Goal: Transaction & Acquisition: Purchase product/service

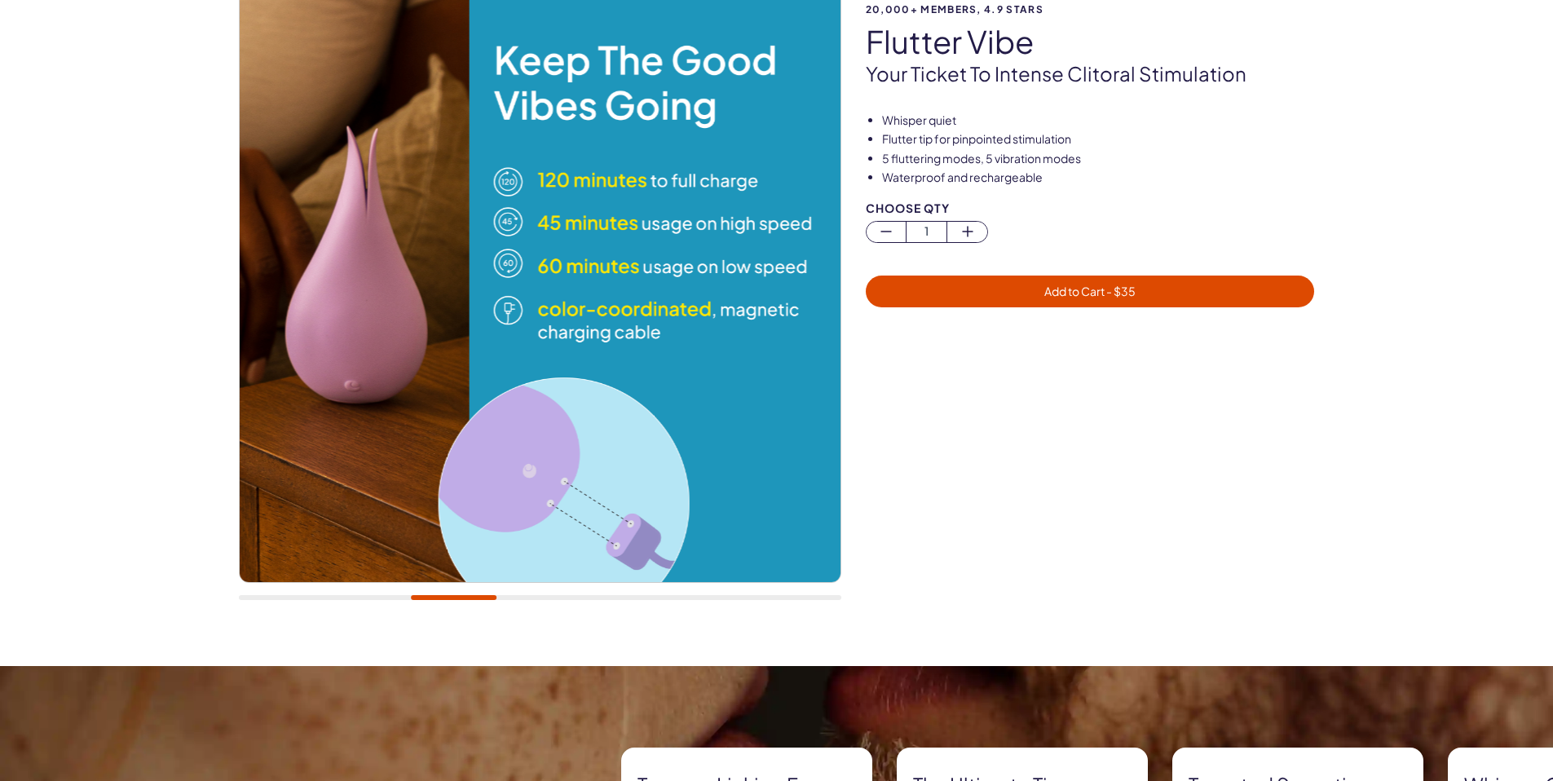
scroll to position [18, 0]
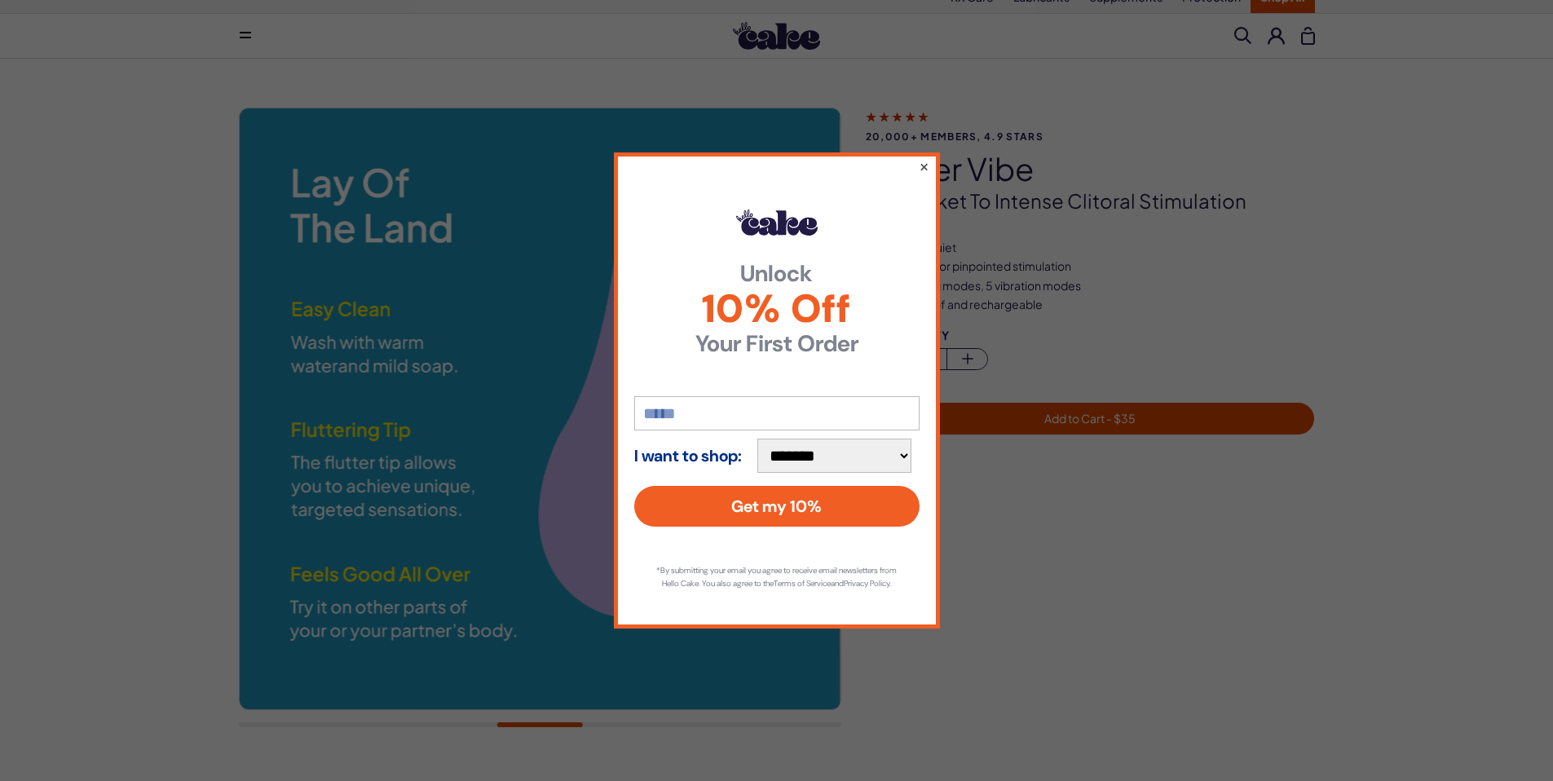
click at [924, 160] on button "×" at bounding box center [923, 167] width 11 height 20
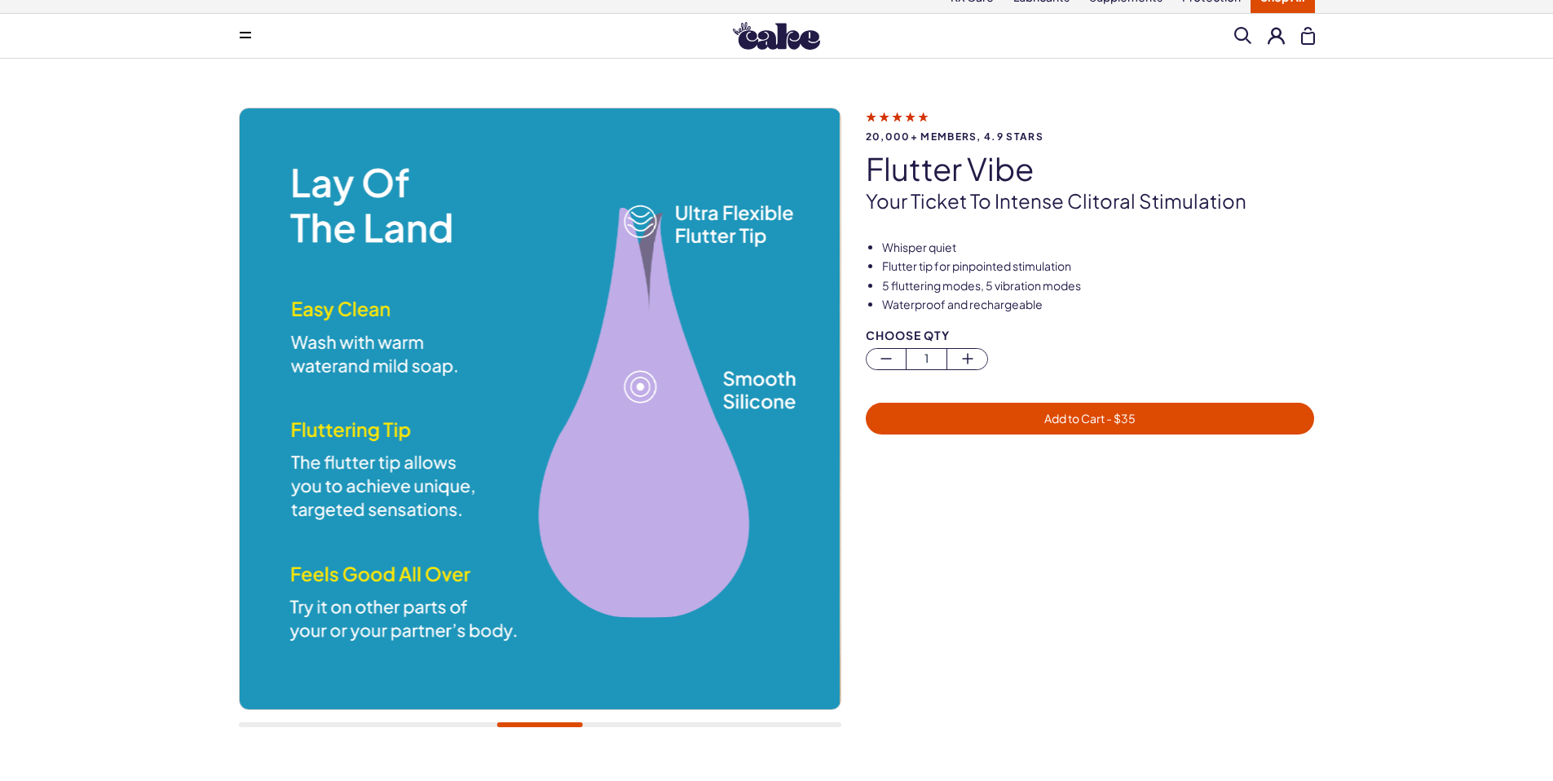
click at [465, 725] on div at bounding box center [540, 724] width 602 height 5
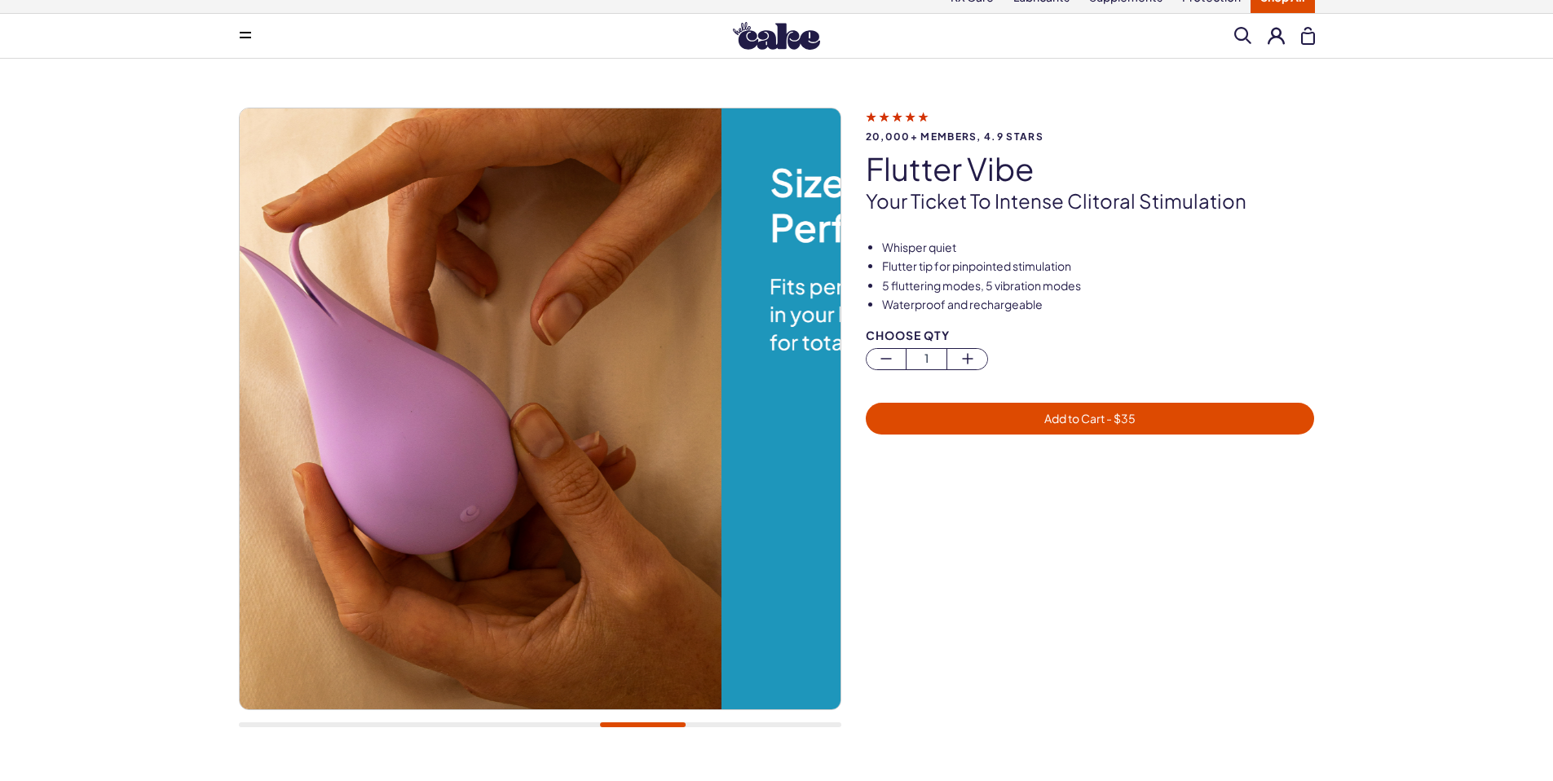
click at [642, 722] on div at bounding box center [540, 724] width 602 height 5
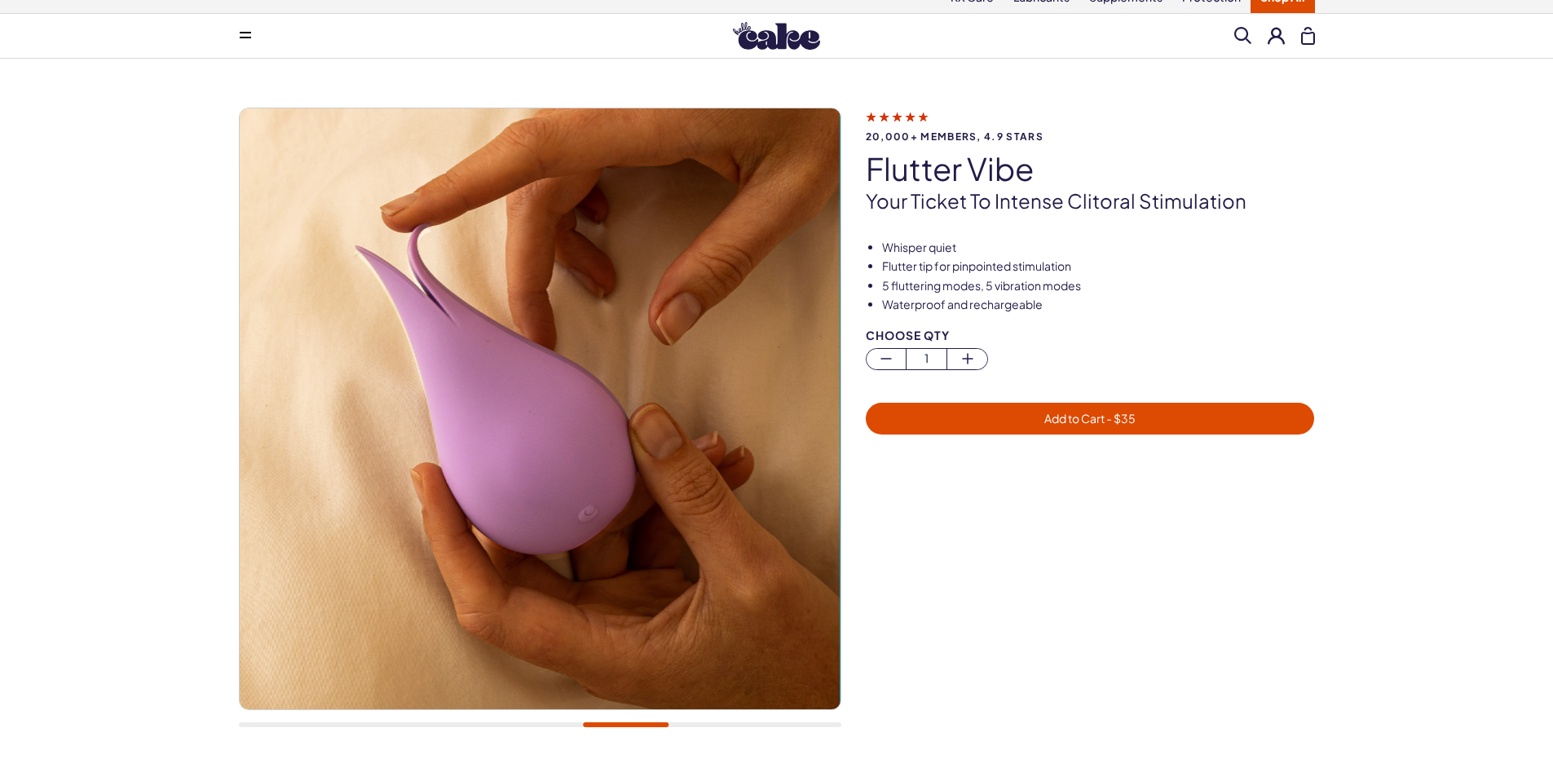
click at [734, 726] on div at bounding box center [540, 724] width 602 height 5
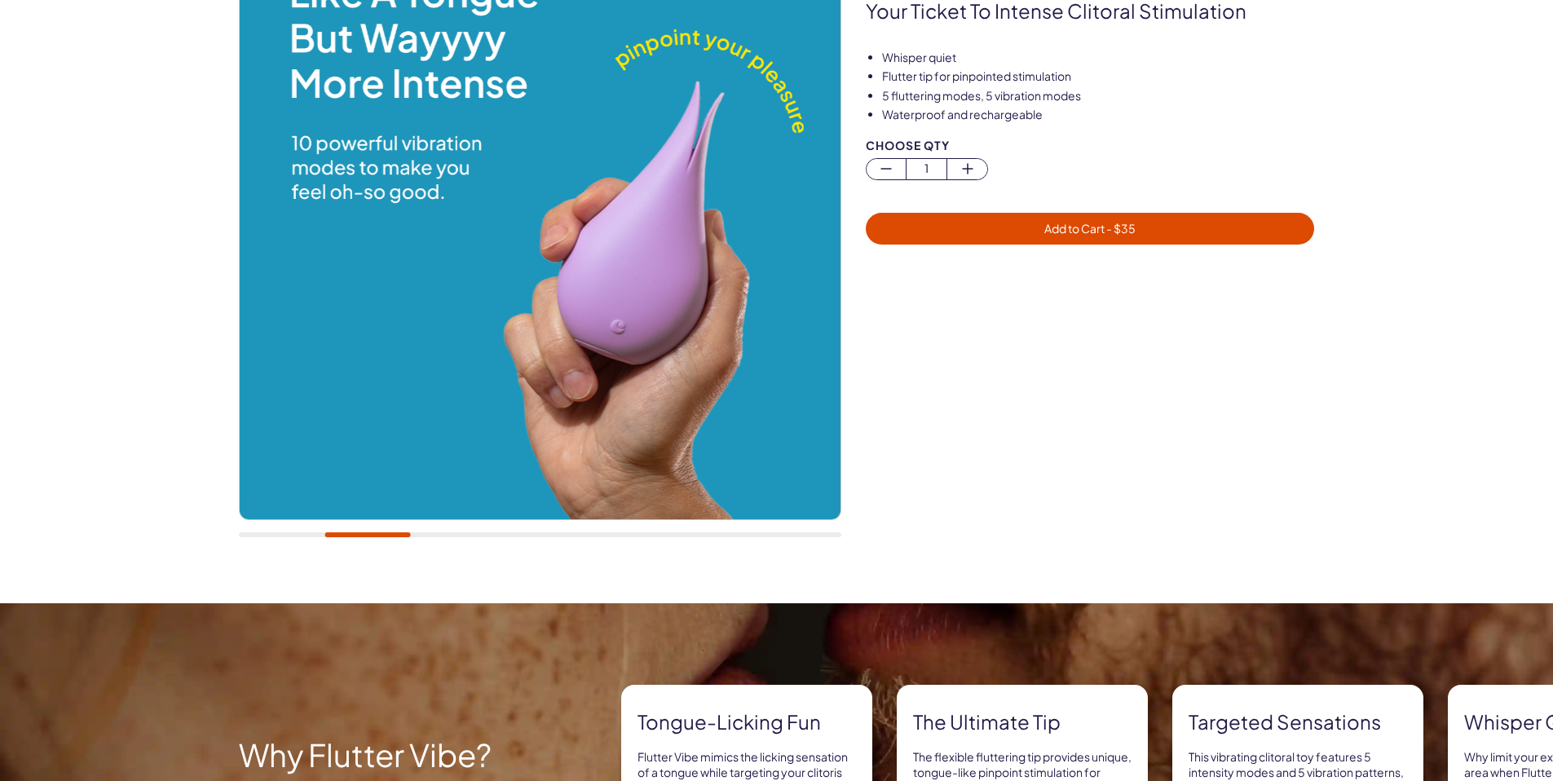
scroll to position [211, 0]
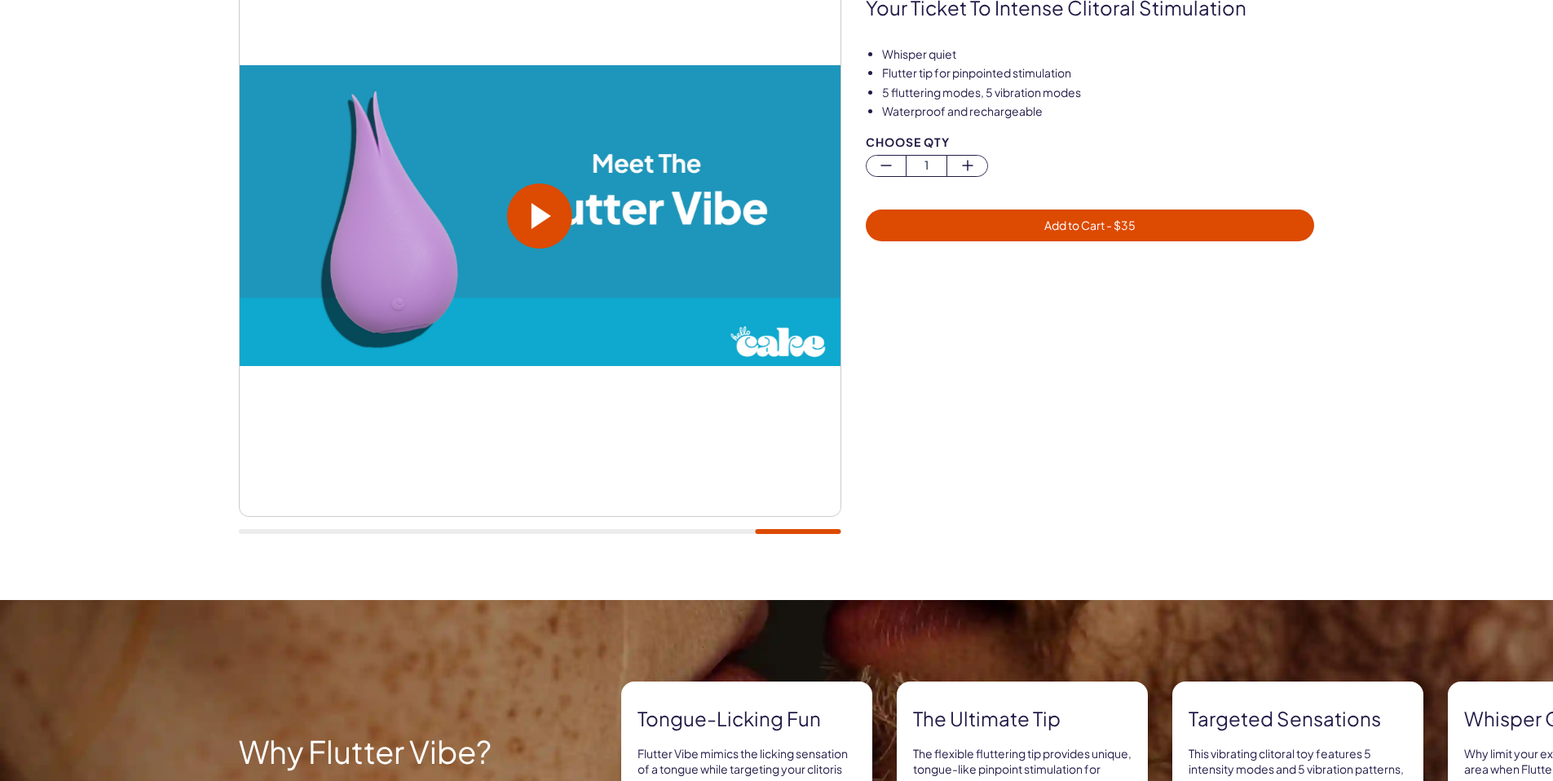
click at [819, 533] on div at bounding box center [540, 531] width 602 height 5
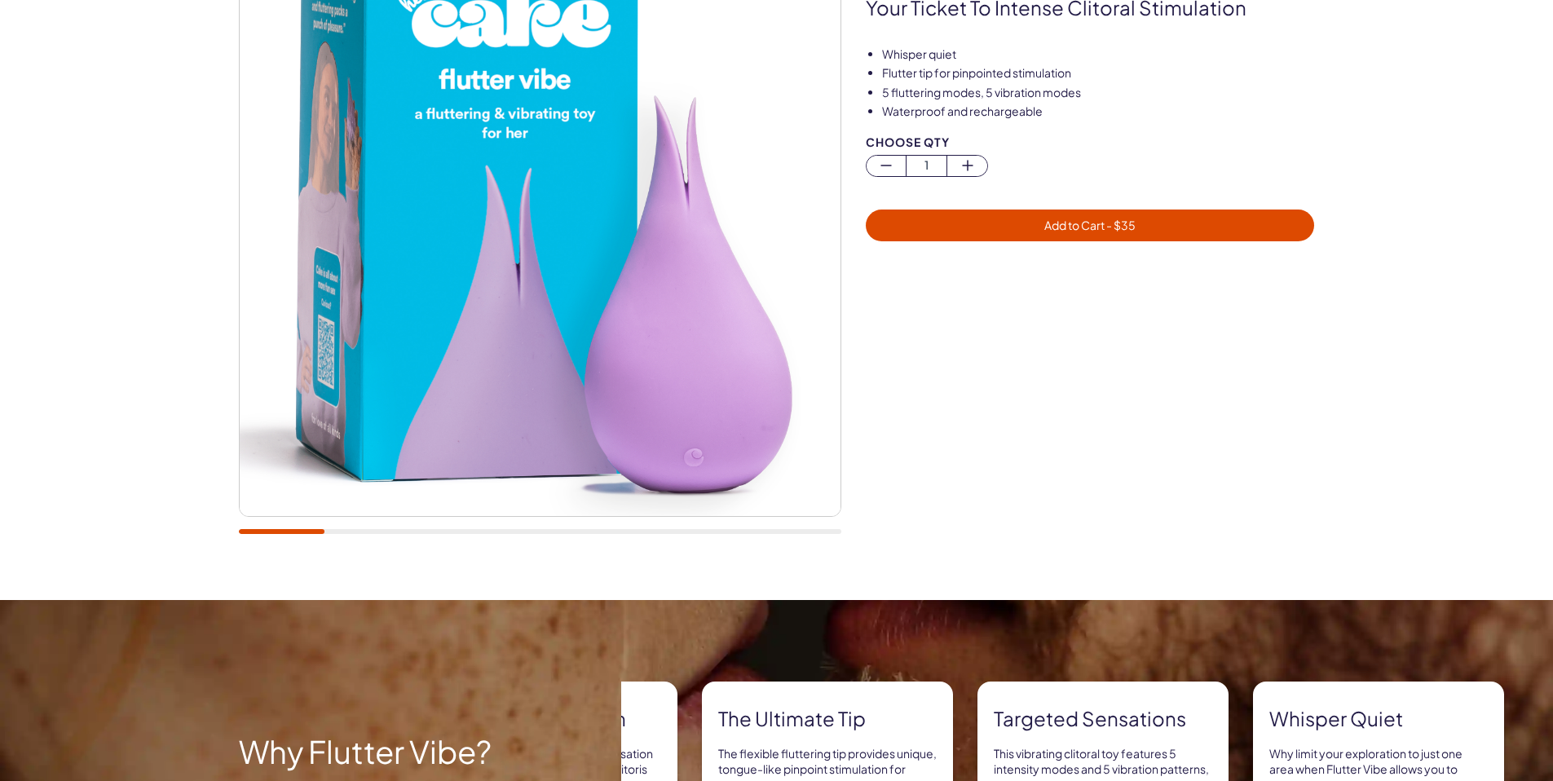
click at [265, 529] on div at bounding box center [540, 531] width 602 height 5
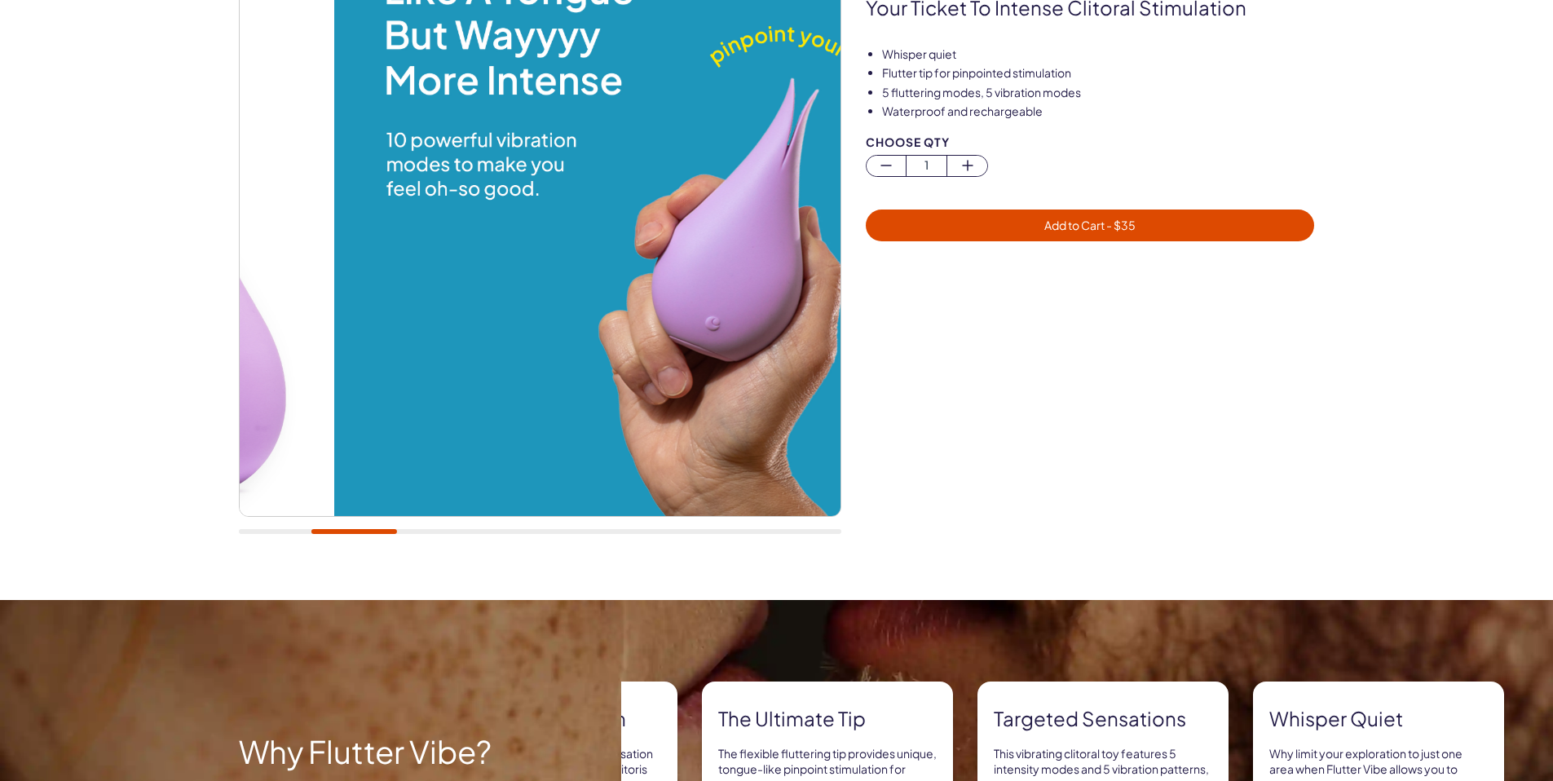
click at [354, 531] on div at bounding box center [540, 531] width 602 height 5
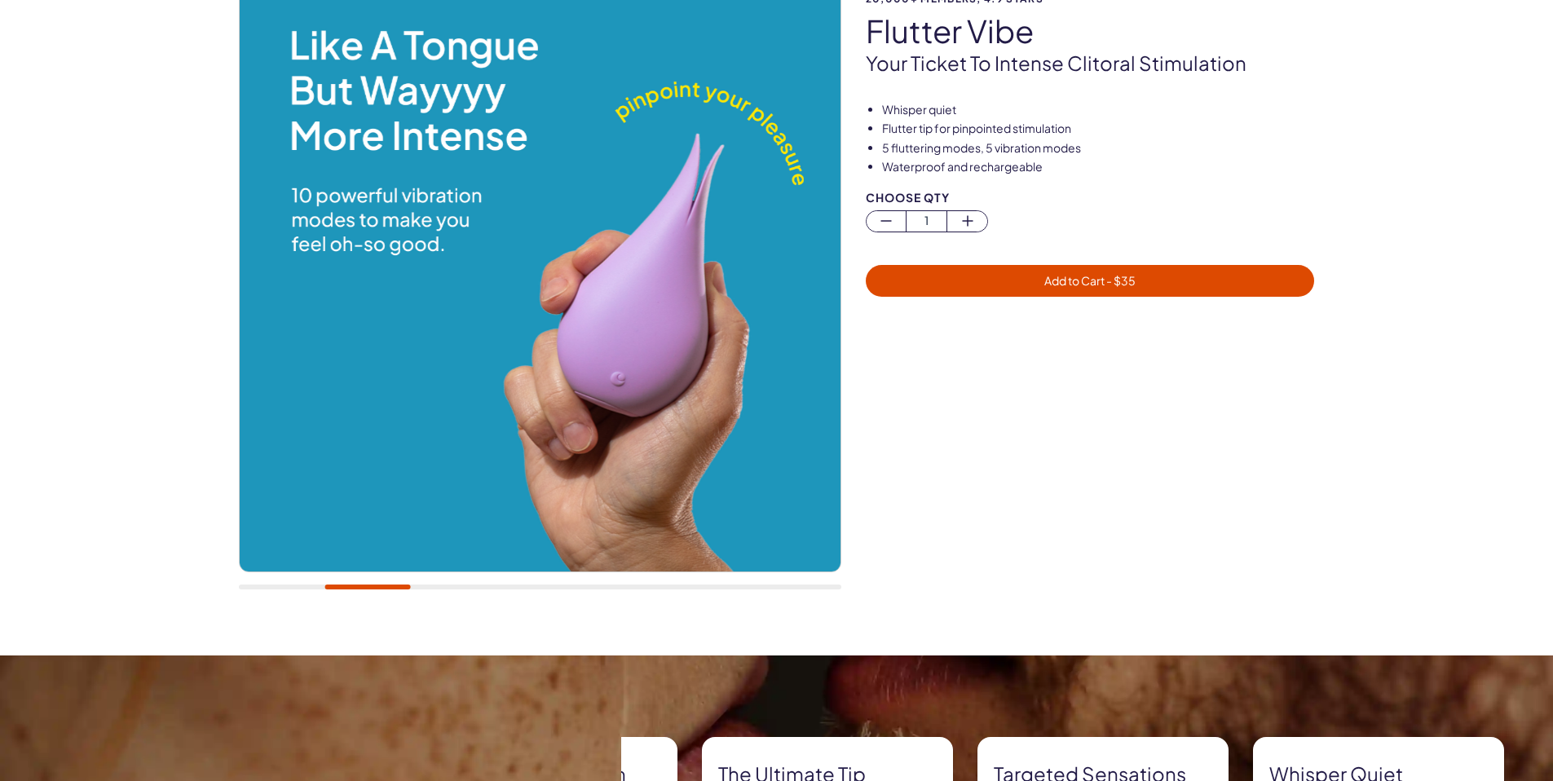
scroll to position [41, 0]
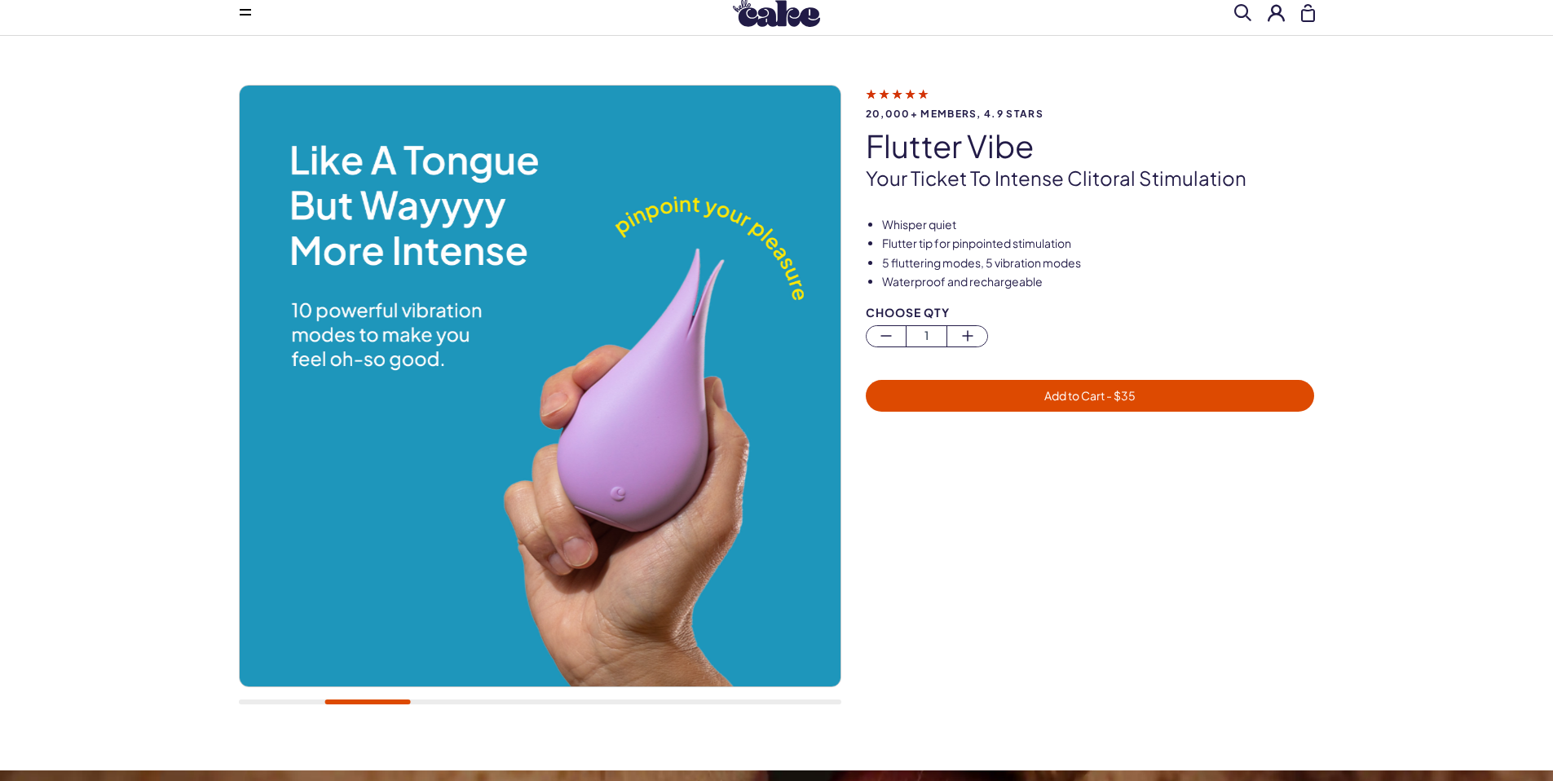
click at [448, 699] on div at bounding box center [540, 701] width 602 height 5
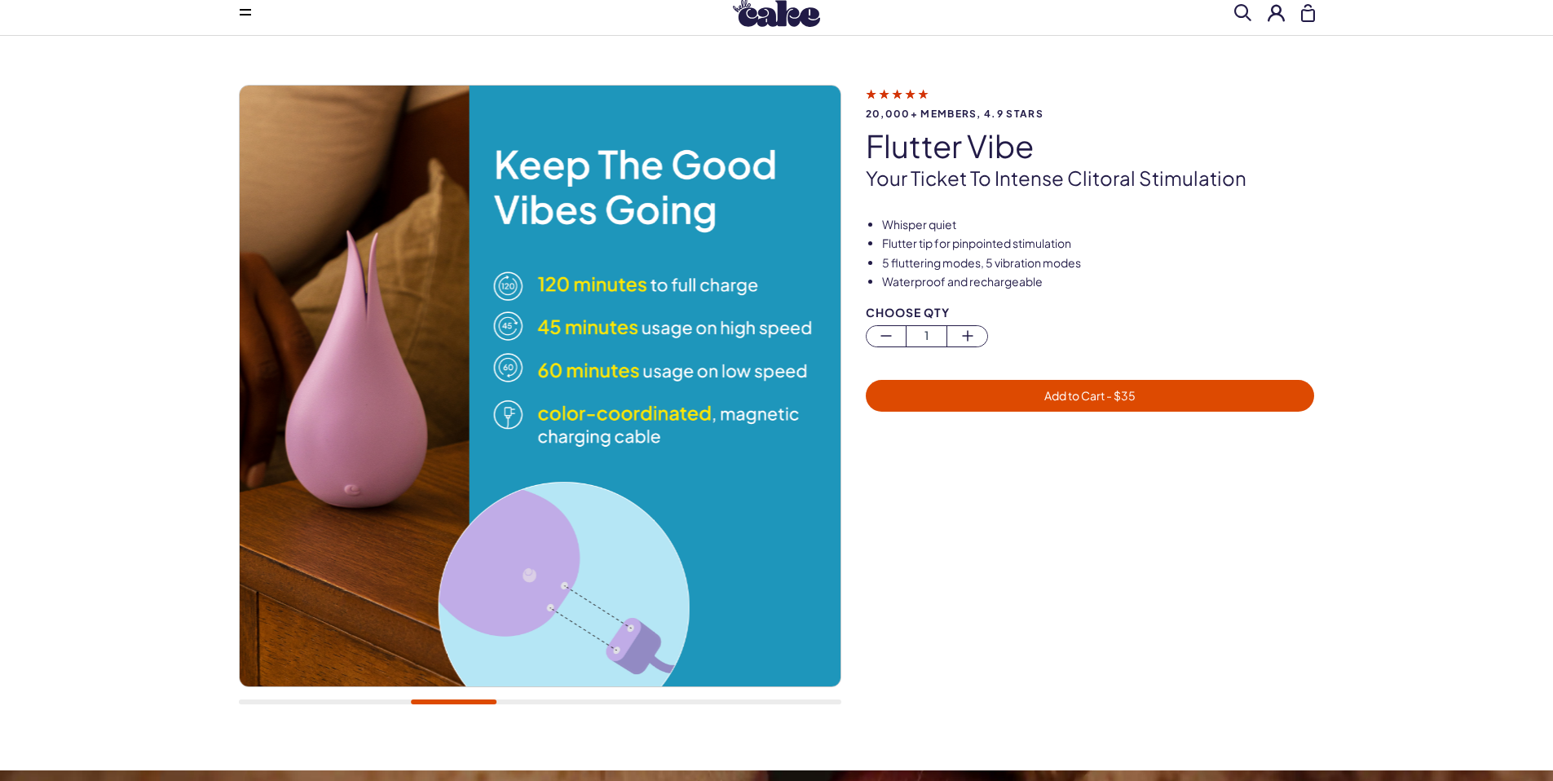
scroll to position [0, 0]
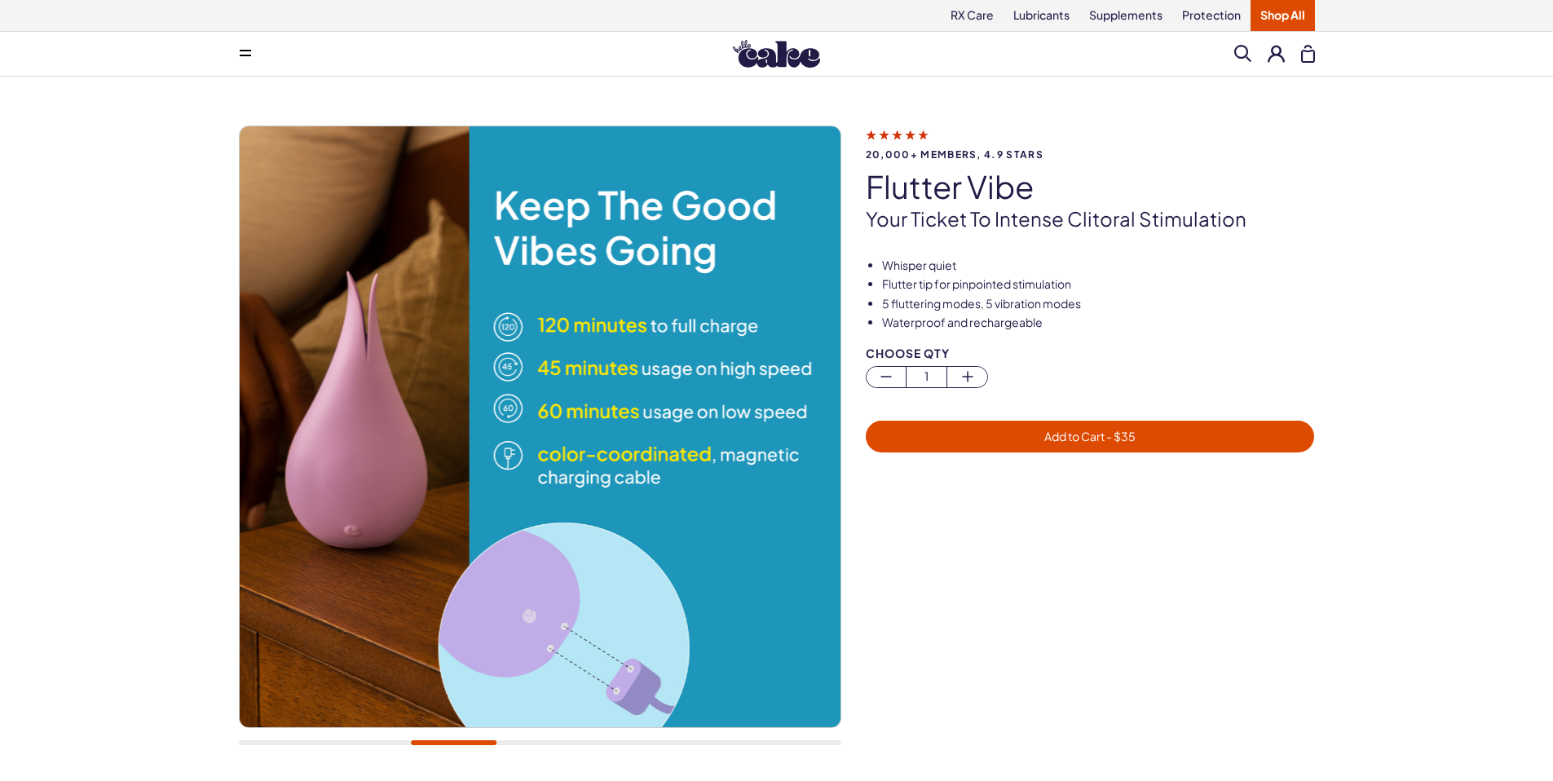
click at [761, 71] on div "Menu Him Her Everything Rx Care Rx For Him Cake ED Meds - To Go The Daily Chew …" at bounding box center [776, 54] width 1553 height 45
click at [764, 56] on img at bounding box center [776, 54] width 87 height 28
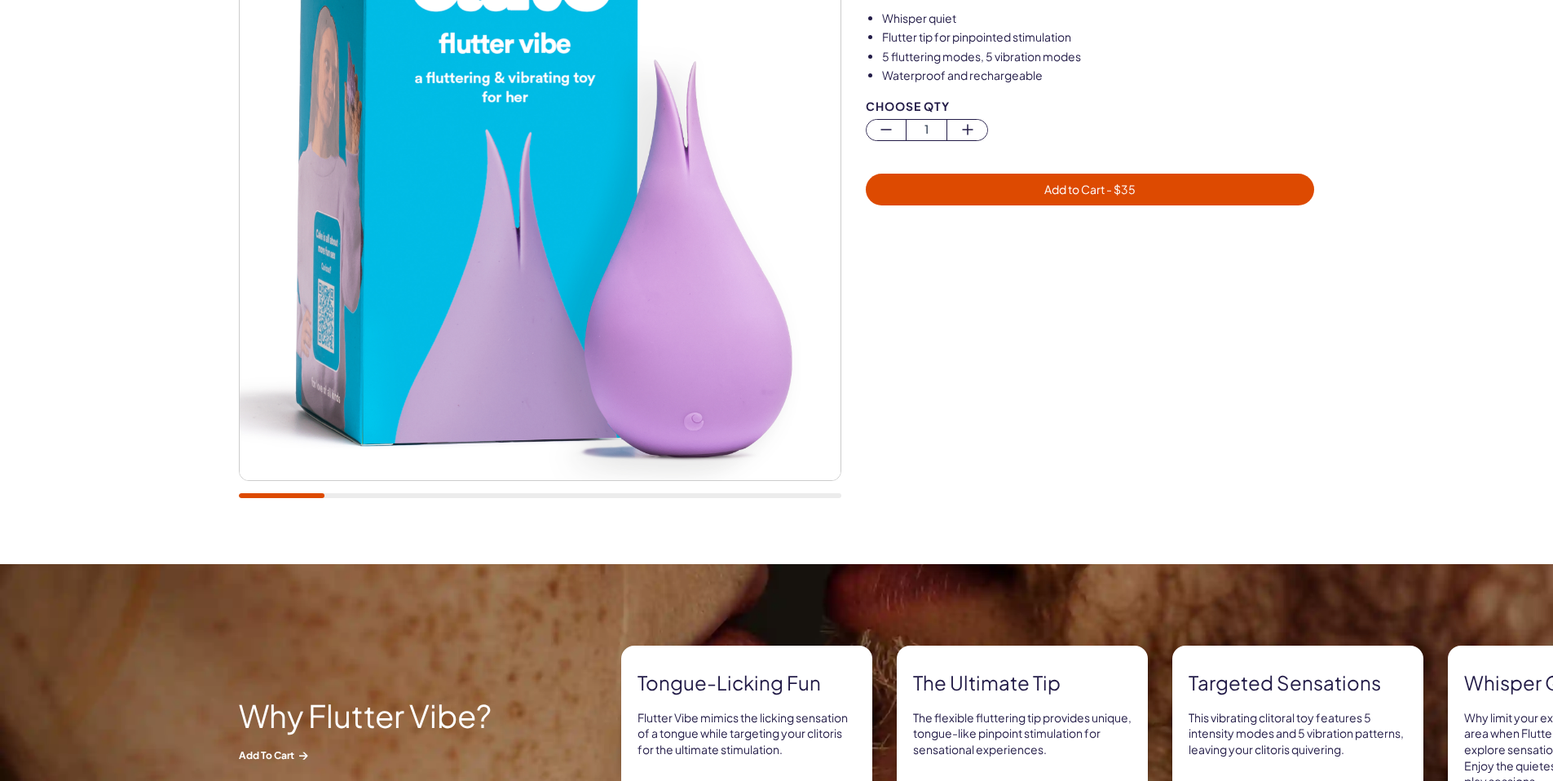
scroll to position [311, 0]
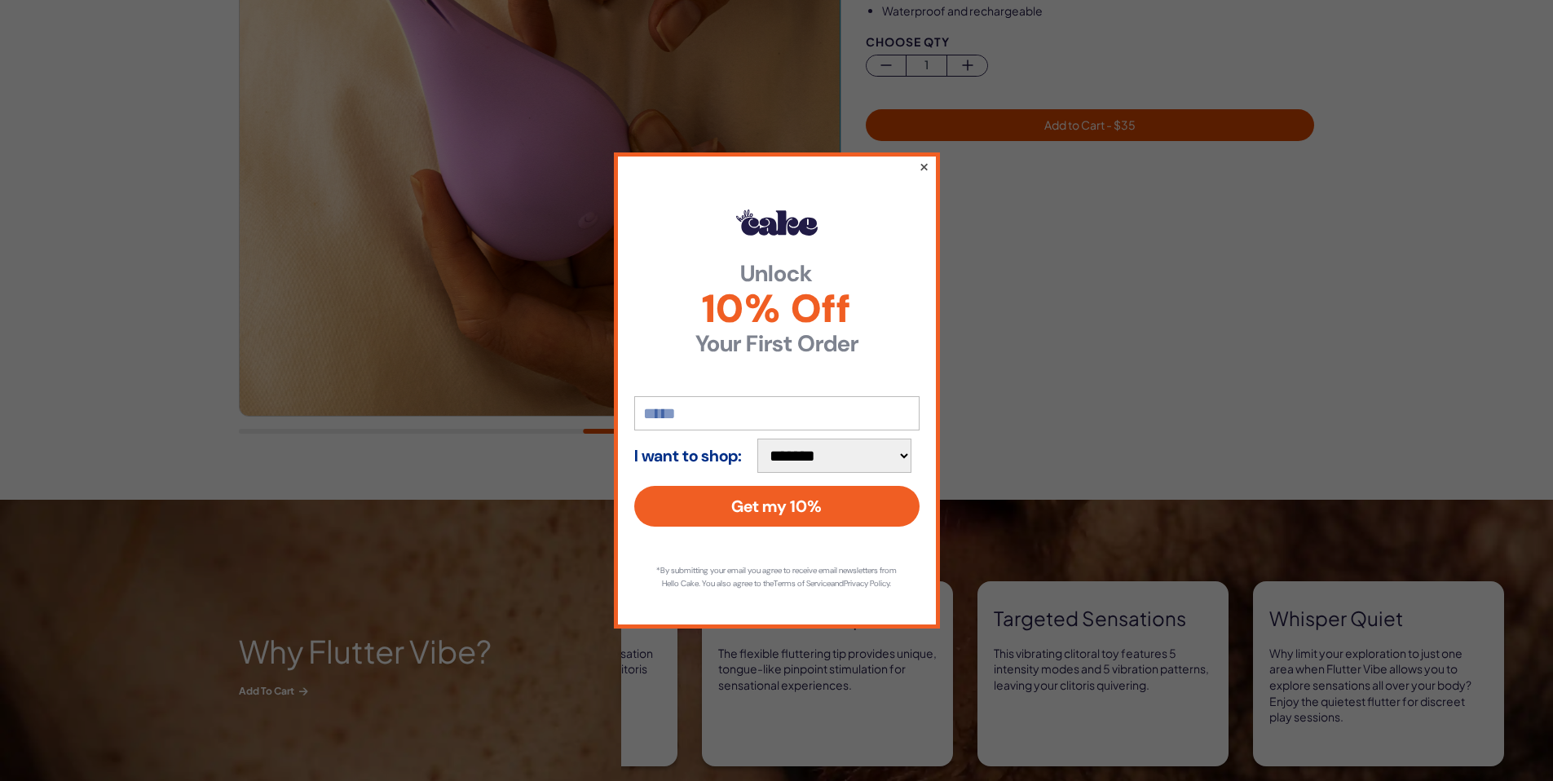
click at [924, 161] on button "×" at bounding box center [923, 167] width 11 height 20
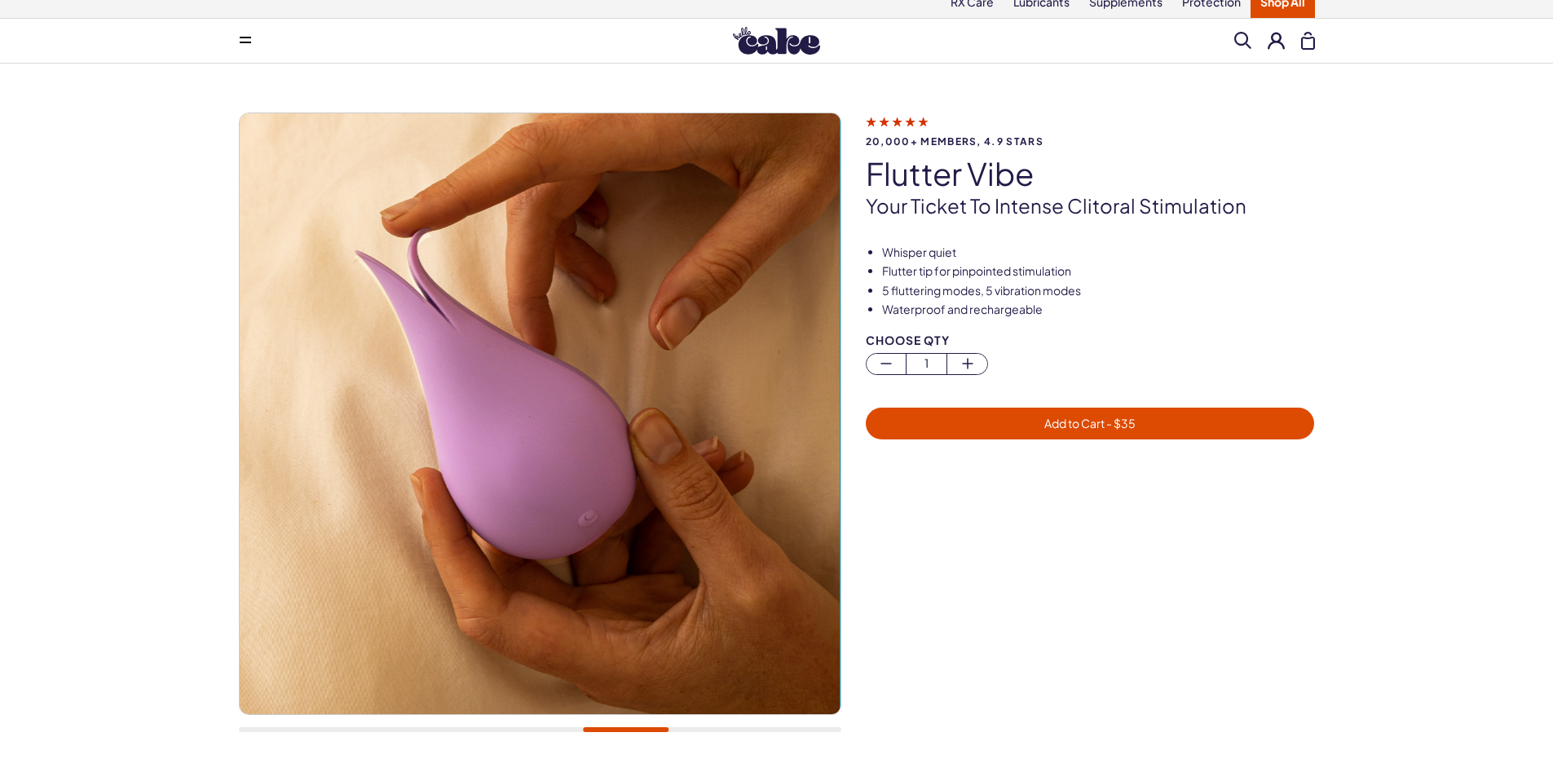
scroll to position [6, 0]
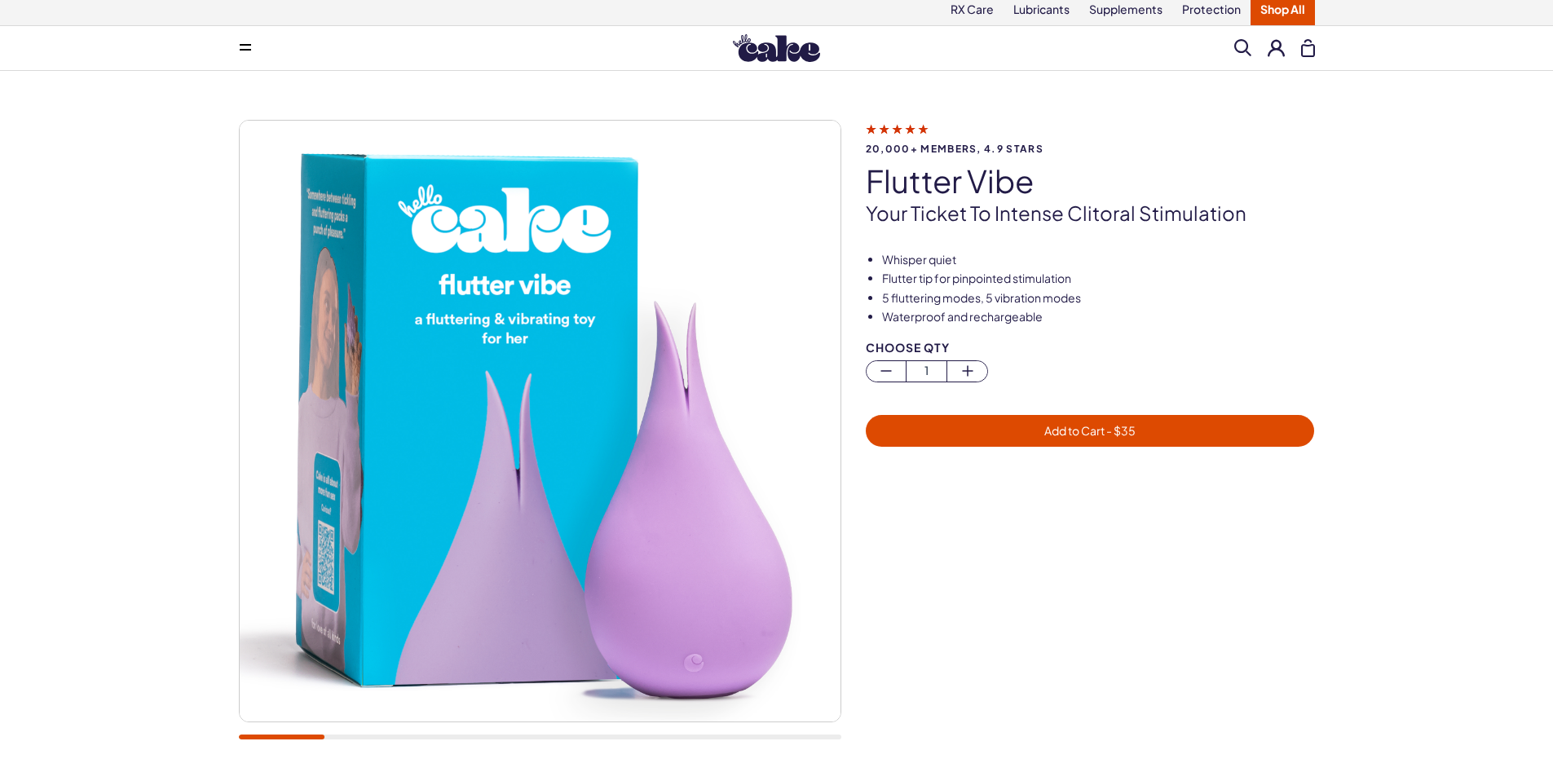
click at [267, 734] on div at bounding box center [540, 736] width 602 height 5
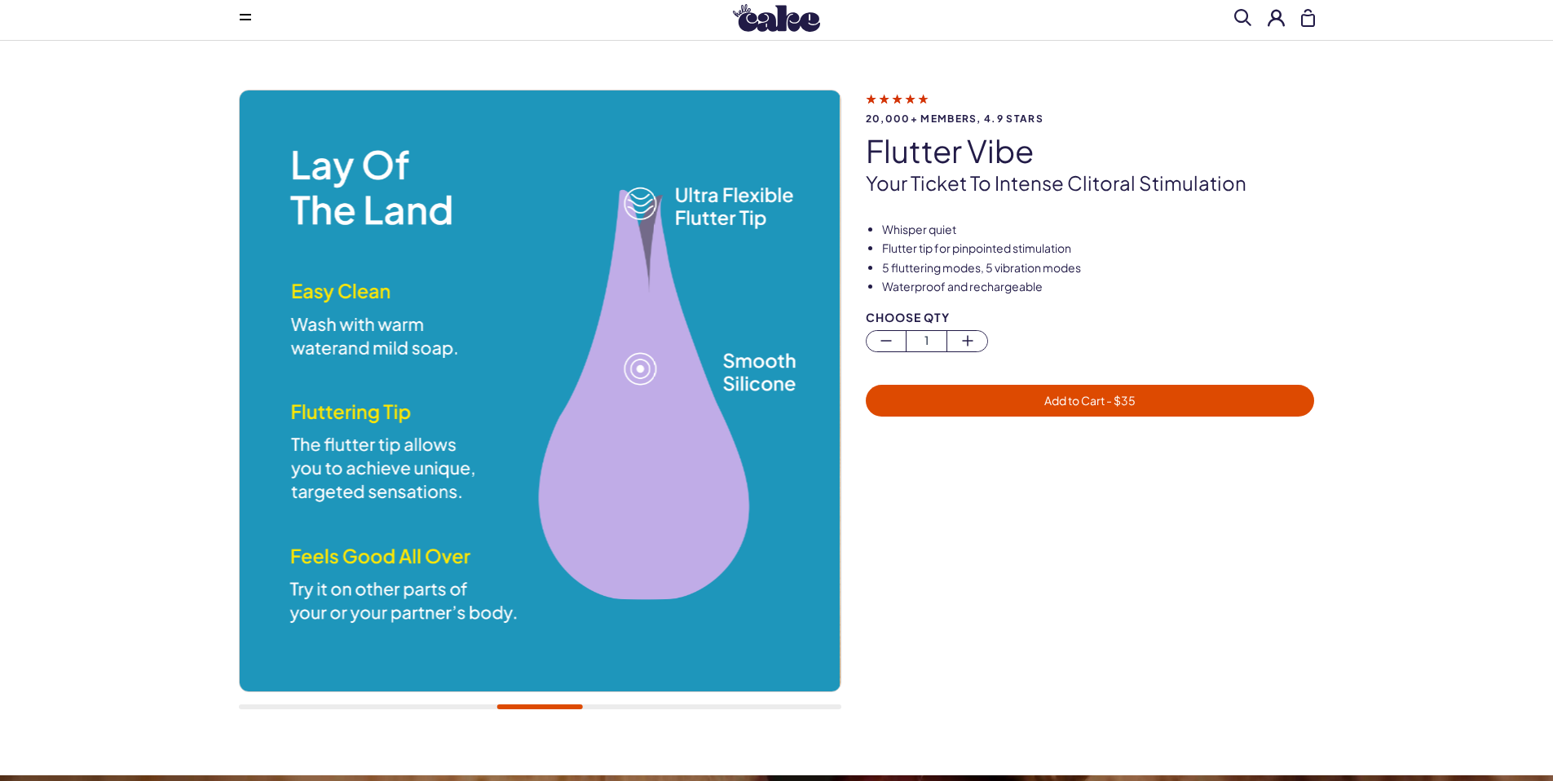
scroll to position [64, 0]
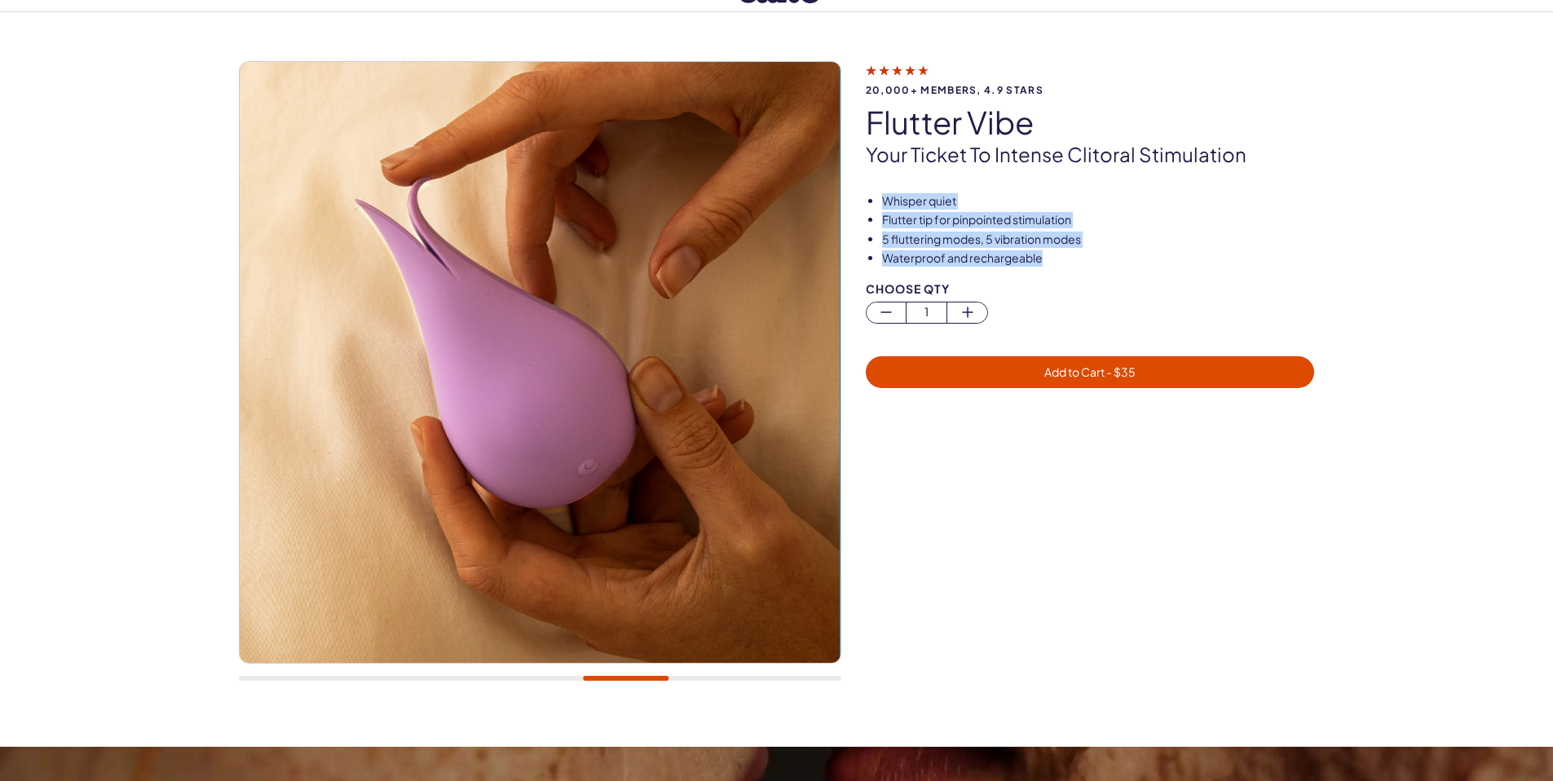
drag, startPoint x: 1045, startPoint y: 257, endPoint x: 871, endPoint y: 204, distance: 181.5
click at [871, 204] on ul "Whisper quiet Flutter tip for pinpointed stimulation 5 fluttering modes, 5 vibr…" at bounding box center [1090, 229] width 449 height 73
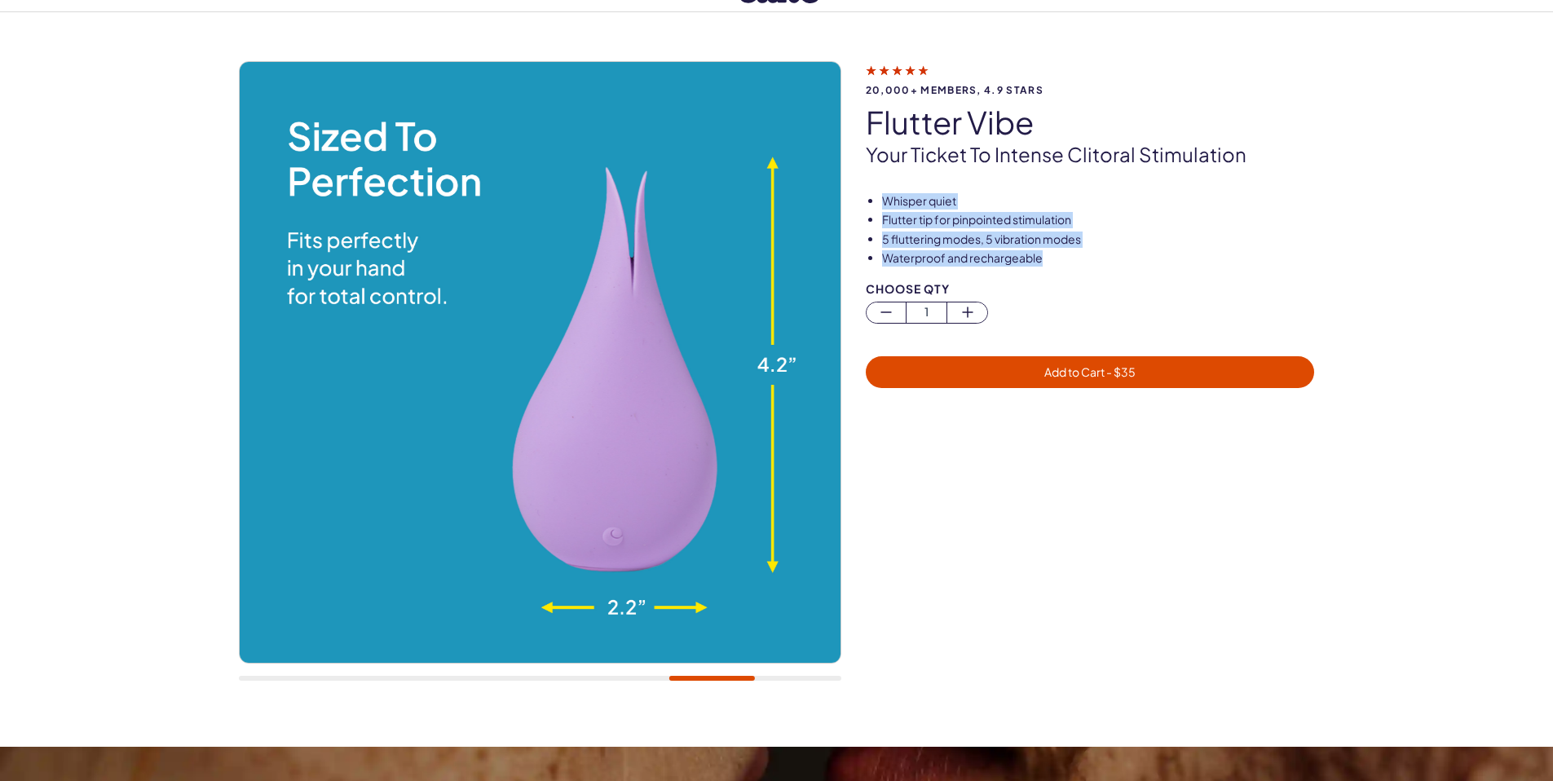
copy ul "Whisper quiet Flutter tip for pinpointed stimulation 5 fluttering modes, 5 vibr…"
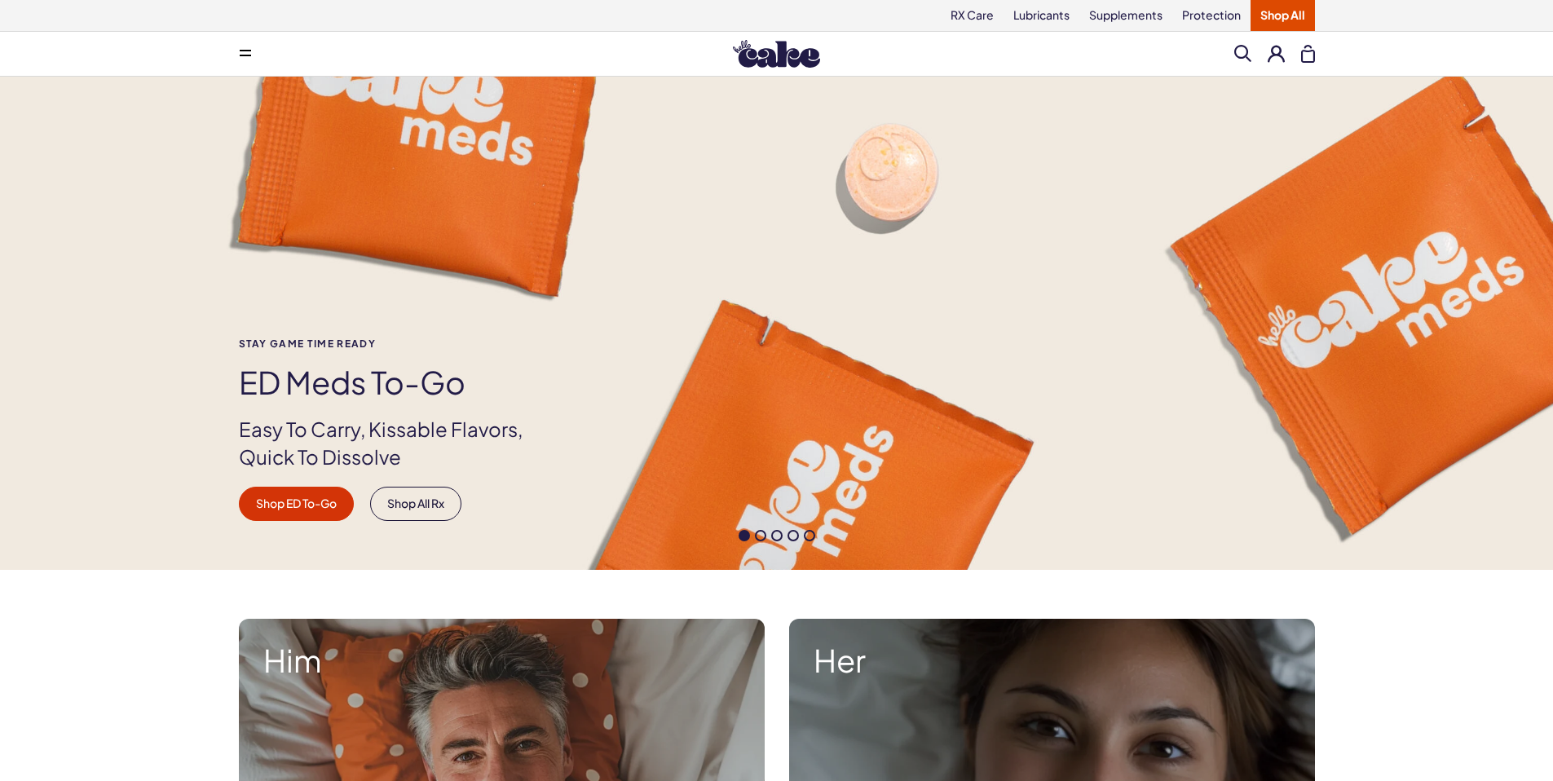
click at [247, 53] on span at bounding box center [245, 54] width 11 height 8
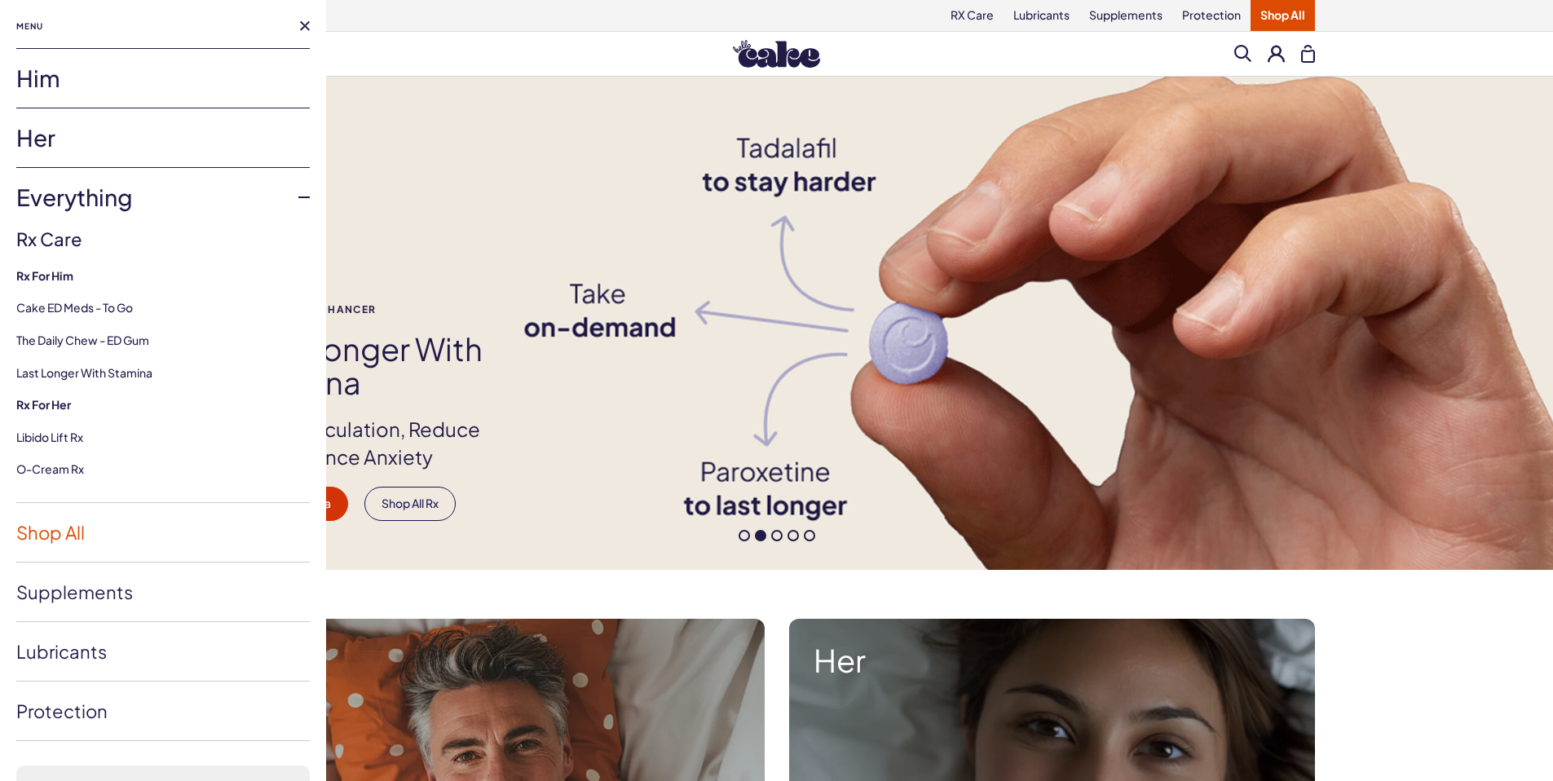
click at [67, 540] on link "Shop All" at bounding box center [162, 532] width 293 height 59
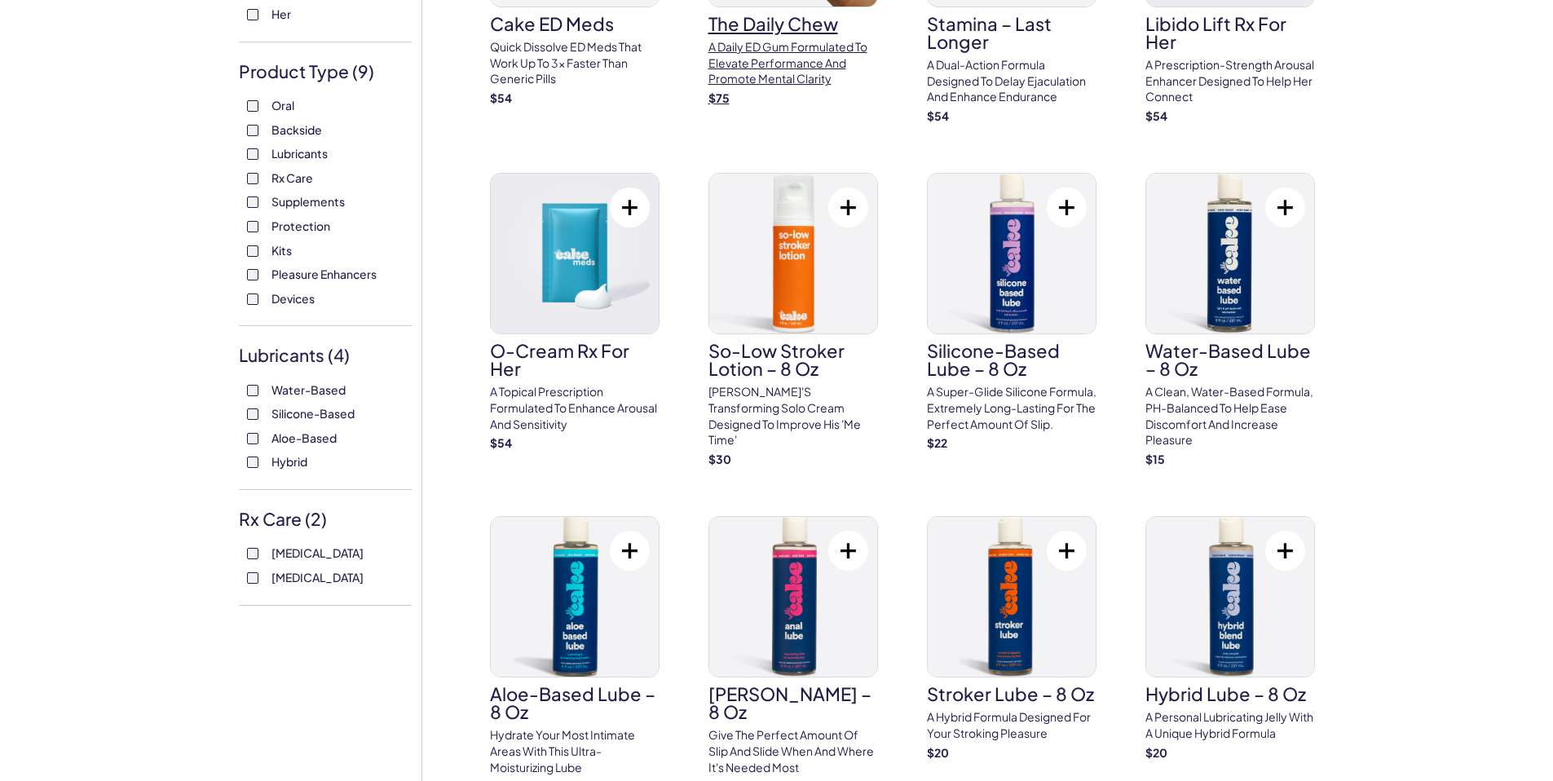
scroll to position [223, 0]
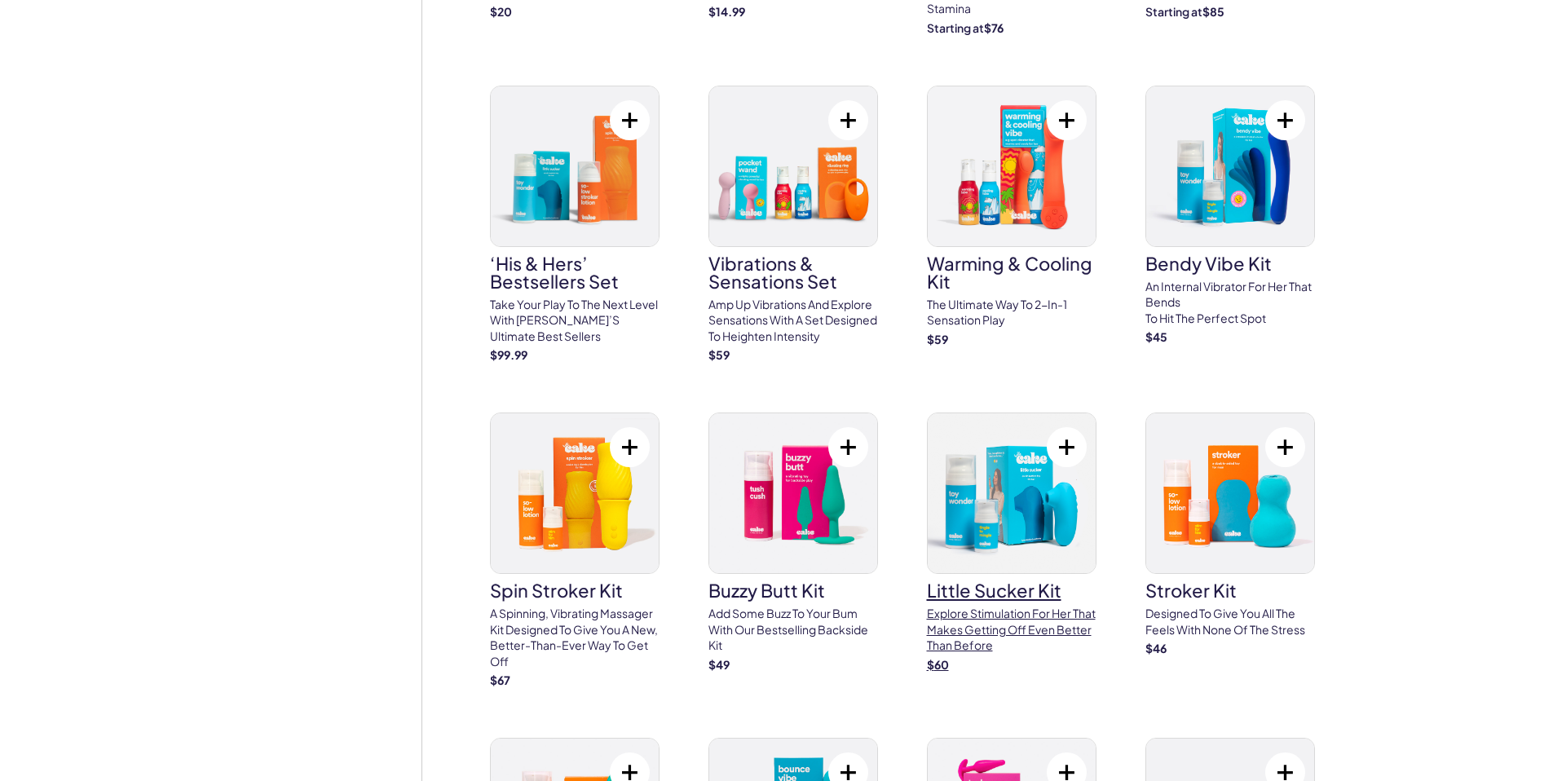
scroll to position [5098, 0]
